Goal: Communication & Community: Answer question/provide support

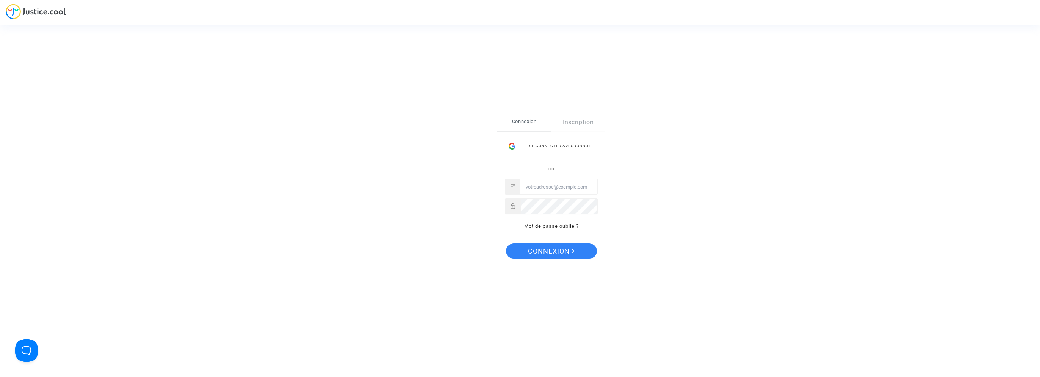
click at [520, 185] on input "Email" at bounding box center [558, 187] width 77 height 15
type input "[EMAIL_ADDRESS][DOMAIN_NAME]"
click at [506, 244] on button "Connexion" at bounding box center [551, 251] width 91 height 15
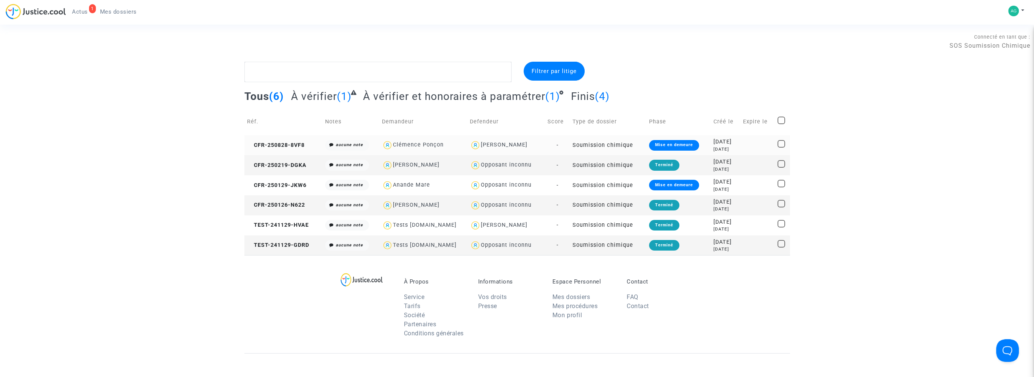
click at [744, 146] on td at bounding box center [757, 145] width 35 height 20
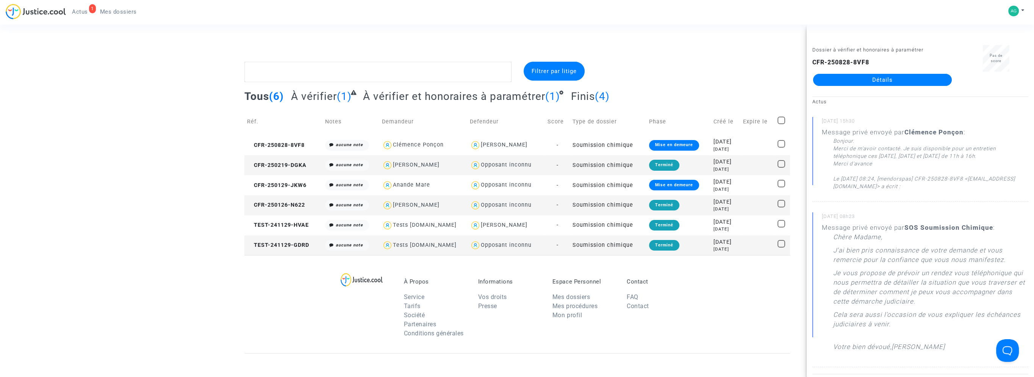
click at [918, 79] on link "Détails" at bounding box center [882, 80] width 139 height 12
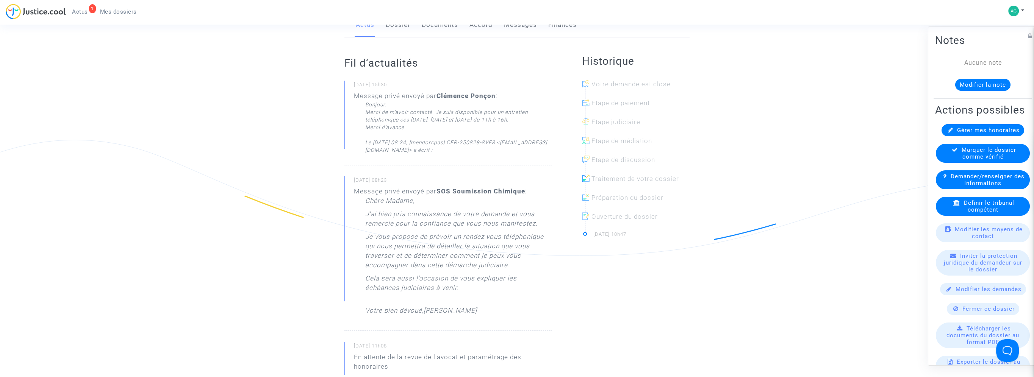
scroll to position [114, 0]
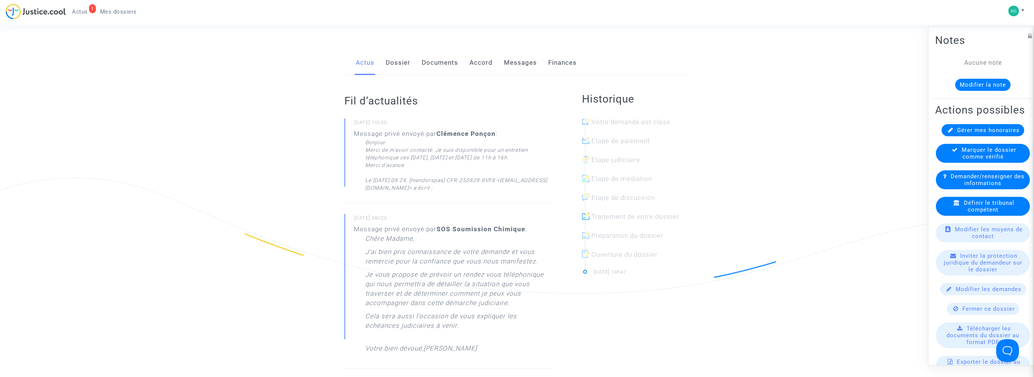
click at [524, 65] on link "Messages" at bounding box center [520, 62] width 33 height 25
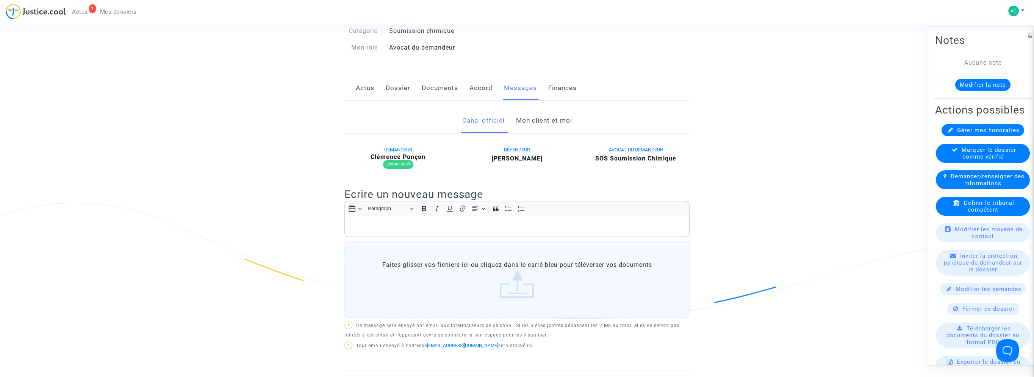
scroll to position [76, 0]
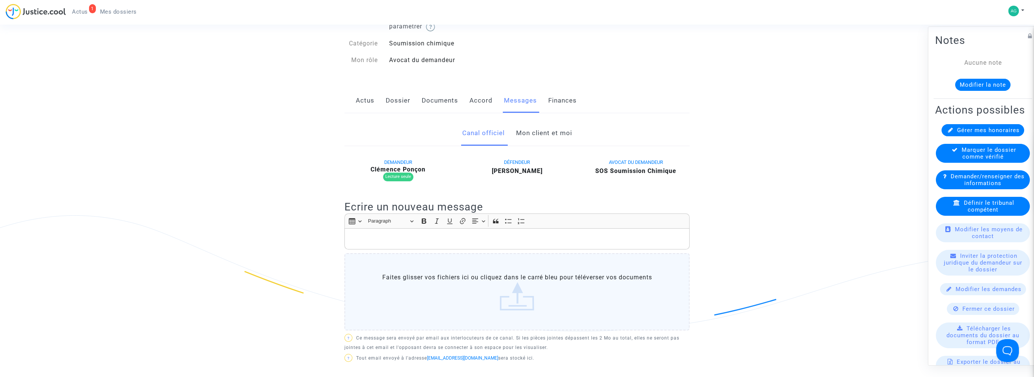
click at [408, 164] on span "DEMANDEUR" at bounding box center [398, 163] width 28 height 6
click at [405, 181] on div "DEMANDEUR [PERSON_NAME] Lecture seule" at bounding box center [398, 172] width 119 height 28
click at [408, 174] on div "Lecture seule" at bounding box center [398, 177] width 30 height 9
click at [491, 102] on link "Accord" at bounding box center [481, 100] width 23 height 25
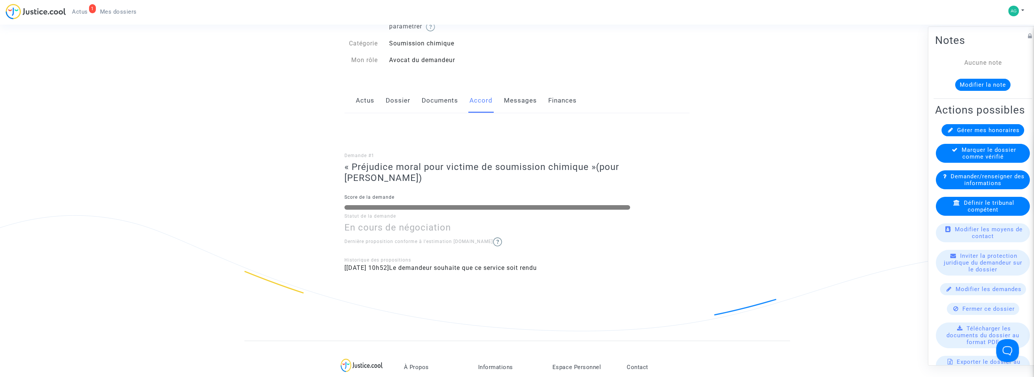
click at [420, 102] on div "Actus Dossier Documents Accord Messages Finances" at bounding box center [517, 100] width 345 height 25
click at [435, 102] on link "Documents" at bounding box center [440, 100] width 36 height 25
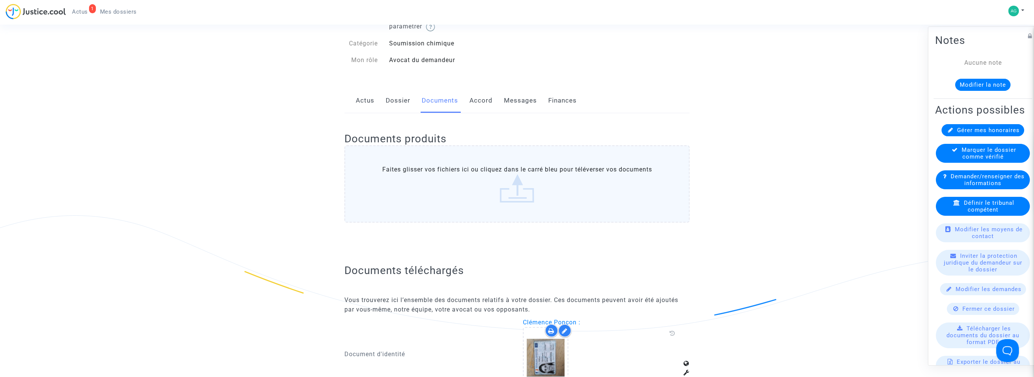
click at [401, 103] on link "Dossier" at bounding box center [398, 100] width 25 height 25
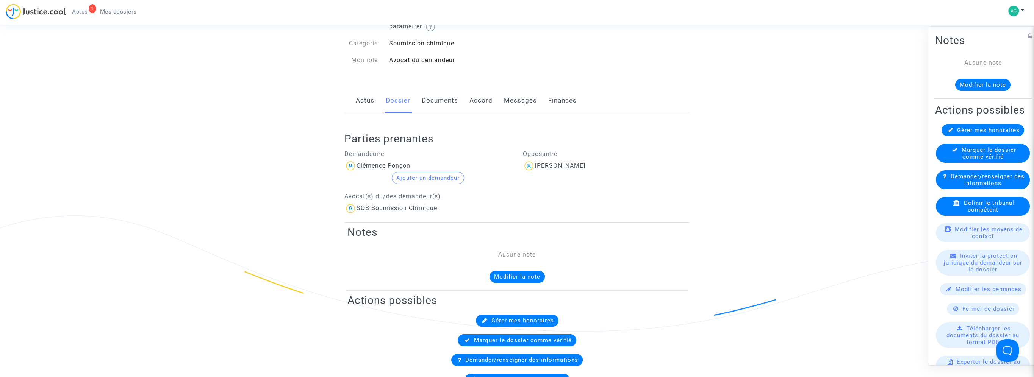
click at [365, 100] on link "Actus" at bounding box center [365, 100] width 19 height 25
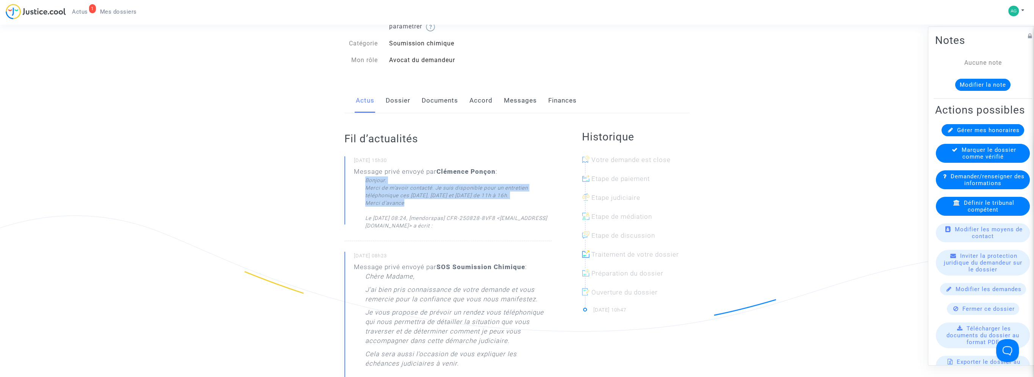
drag, startPoint x: 426, startPoint y: 199, endPoint x: 359, endPoint y: 184, distance: 68.0
click at [359, 184] on div "Message privé envoyé par [PERSON_NAME] : Bonjour. Merci de m'avoir contacté. Je…" at bounding box center [453, 198] width 198 height 63
drag, startPoint x: 359, startPoint y: 184, endPoint x: 508, endPoint y: 100, distance: 170.6
click at [508, 100] on link "Messages" at bounding box center [520, 100] width 33 height 25
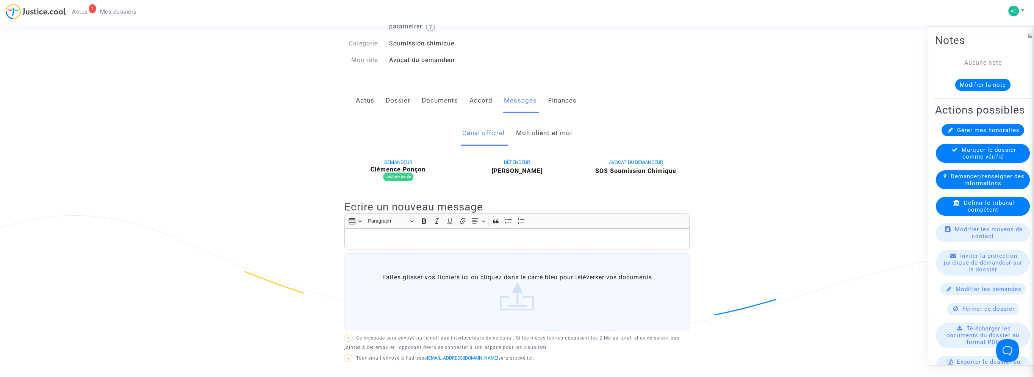
click at [413, 243] on p "Rich Text Editor, main" at bounding box center [517, 238] width 337 height 9
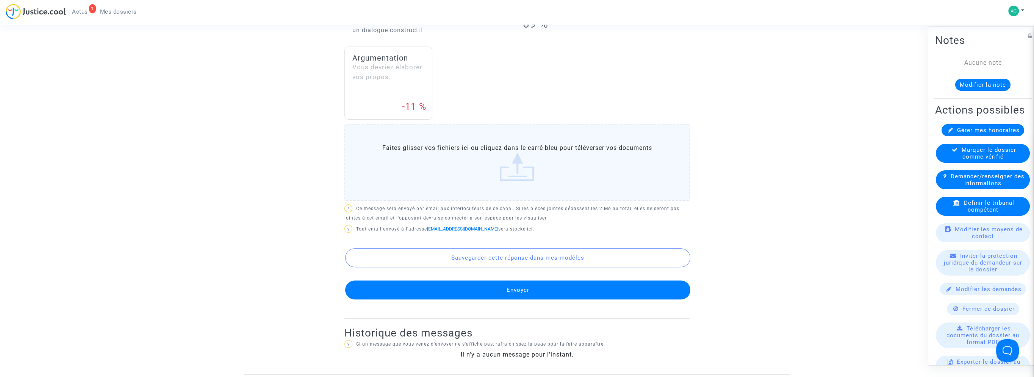
scroll to position [417, 0]
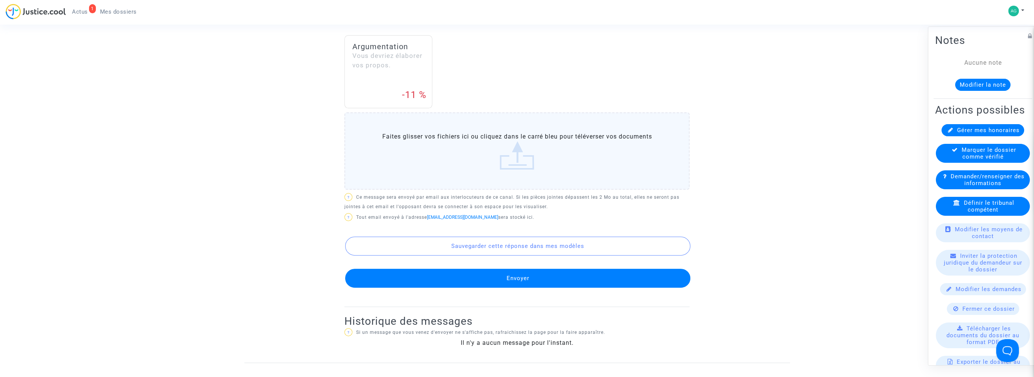
click at [485, 269] on button "Envoyer" at bounding box center [517, 278] width 345 height 19
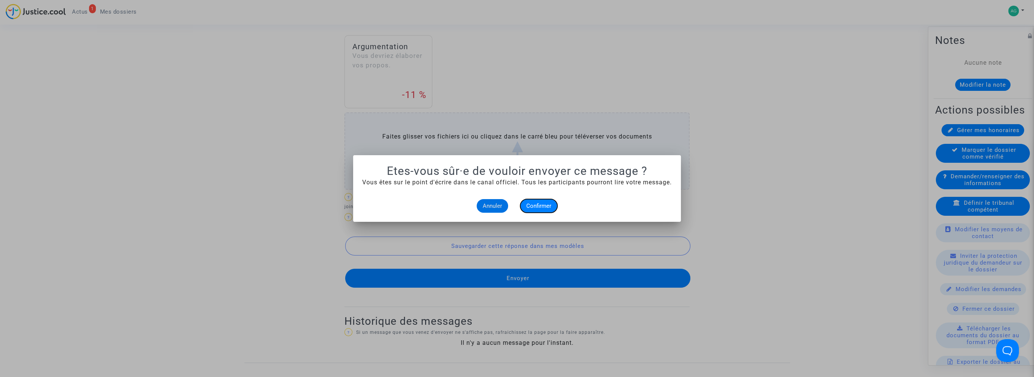
click at [545, 207] on span "Confirmer" at bounding box center [538, 206] width 25 height 7
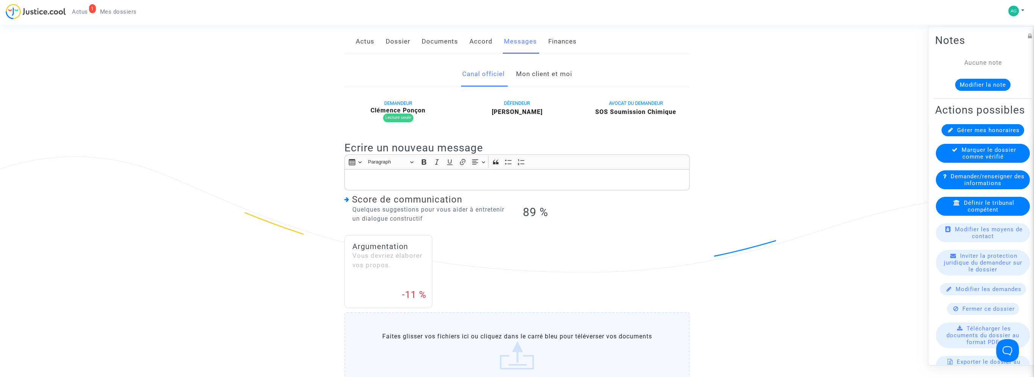
scroll to position [190, 0]
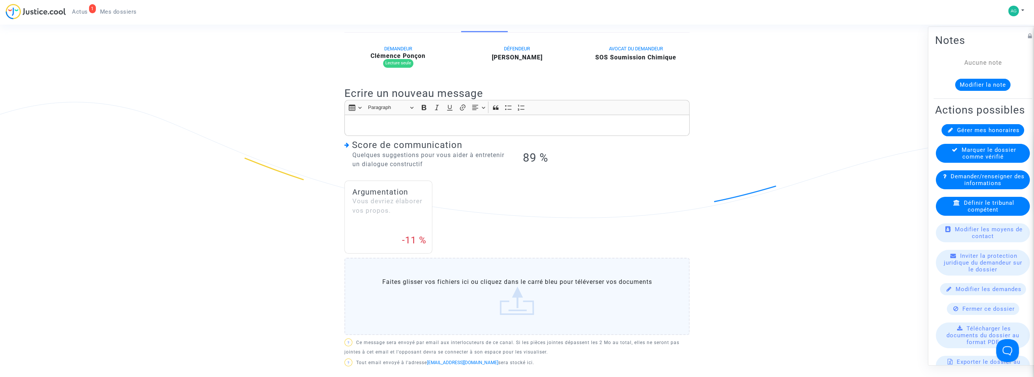
click at [372, 158] on div "Quelques suggestions pour vous aider à entretenir un dialogue constructif" at bounding box center [428, 160] width 167 height 18
drag, startPoint x: 372, startPoint y: 158, endPoint x: 532, endPoint y: 170, distance: 160.4
click at [532, 170] on div "Rich Text Editor Insert table Insert table Heading Paragraph Paragraph Heading …" at bounding box center [517, 219] width 345 height 238
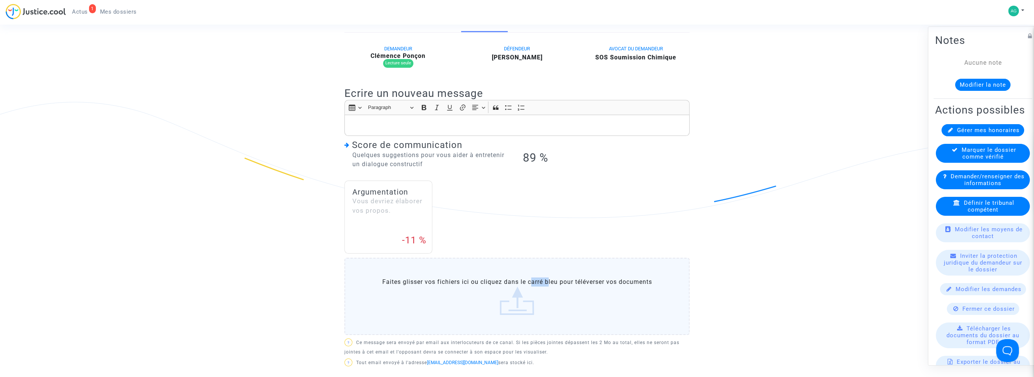
click at [532, 170] on div "Rich Text Editor Insert table Insert table Heading Paragraph Paragraph Heading …" at bounding box center [517, 219] width 345 height 238
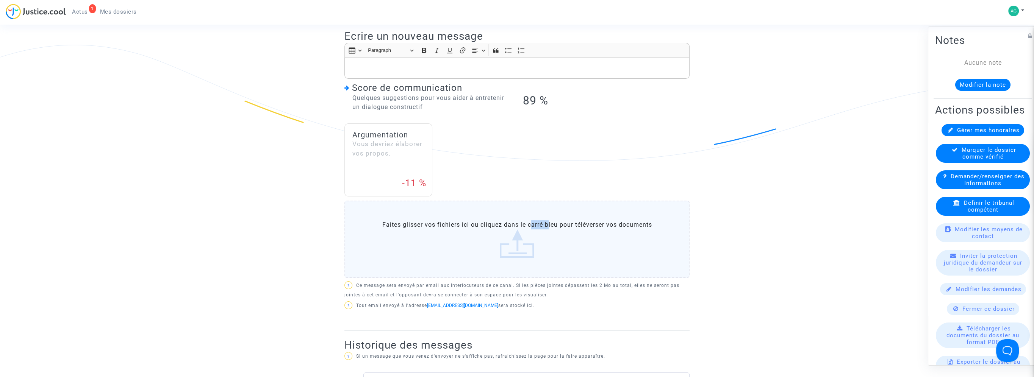
scroll to position [0, 0]
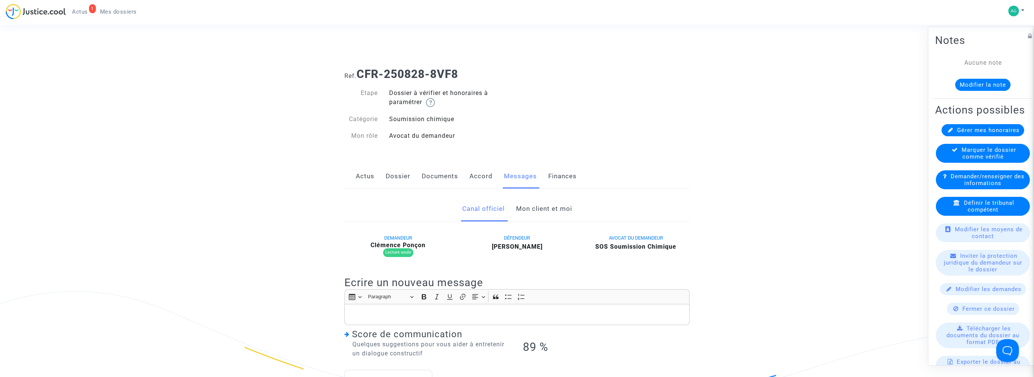
click at [383, 70] on b "CFR-250828-8VF8" at bounding box center [408, 73] width 102 height 13
click at [83, 12] on span "Actus" at bounding box center [80, 11] width 16 height 7
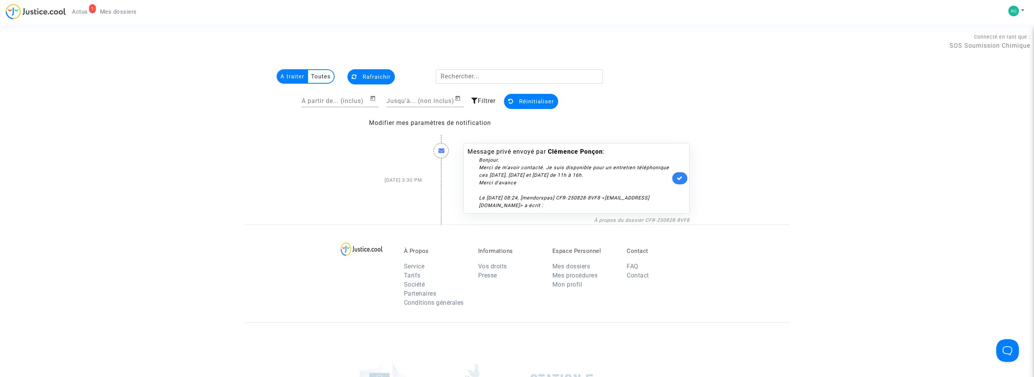
click at [683, 178] on link at bounding box center [679, 178] width 15 height 12
